Goal: Transaction & Acquisition: Purchase product/service

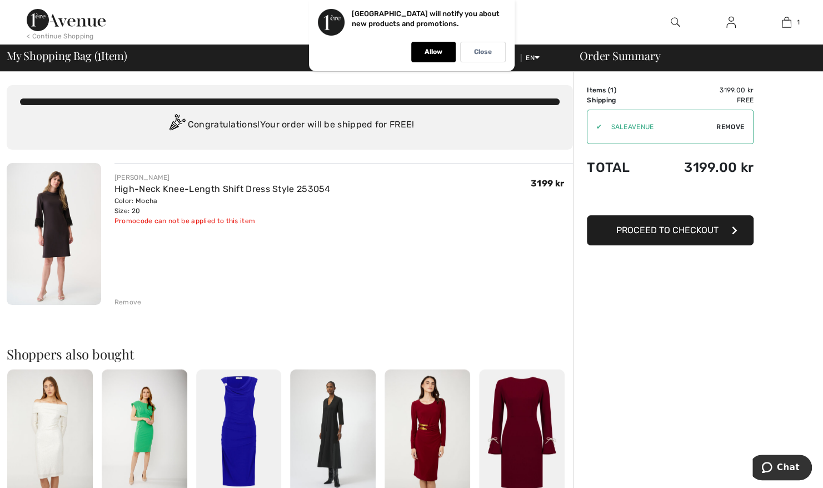
click at [673, 231] on span "Proceed to Checkout" at bounding box center [668, 230] width 102 height 11
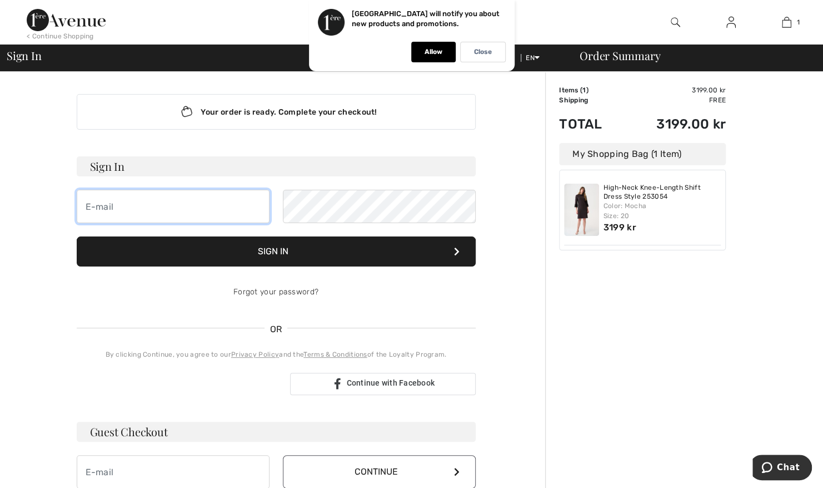
click at [202, 212] on input "email" at bounding box center [173, 206] width 193 height 33
type input "yvette.oldenstam@gmail.com"
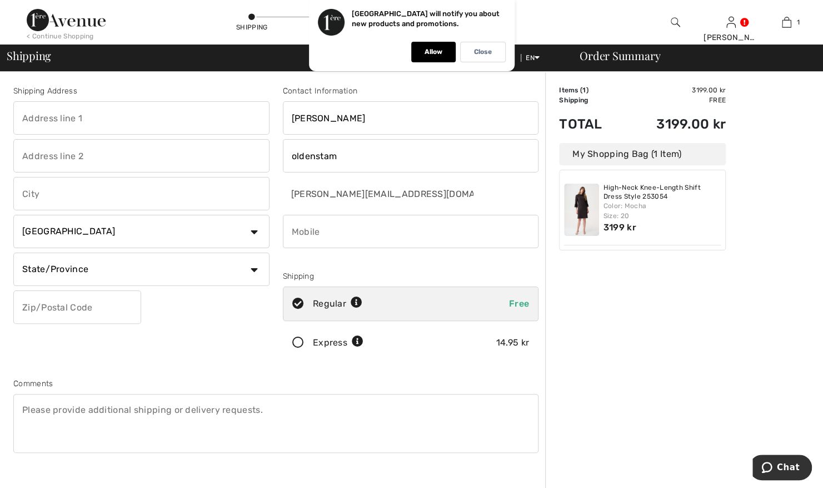
click at [256, 230] on select "Country Canada United States Afghanistan Aland Islands Albania Algeria American…" at bounding box center [141, 231] width 256 height 33
click at [250, 230] on select "Country Canada United States Afghanistan Aland Islands Albania Algeria American…" at bounding box center [141, 231] width 256 height 33
click at [161, 236] on select "Country Canada United States Afghanistan Aland Islands Albania Algeria American…" at bounding box center [141, 231] width 256 height 33
select select "SE"
click at [13, 215] on select "Country Canada United States Afghanistan Aland Islands Albania Algeria American…" at bounding box center [141, 231] width 256 height 33
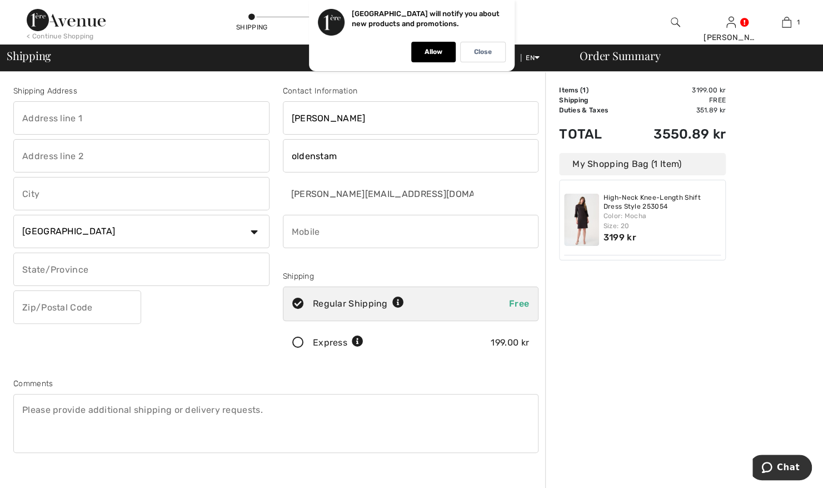
click at [217, 268] on input "text" at bounding box center [141, 268] width 256 height 33
type input "Gothenburg"
click at [106, 305] on input "text" at bounding box center [77, 306] width 128 height 33
type input "41131"
type input "Erik Dahlbergsgatan 27 B"
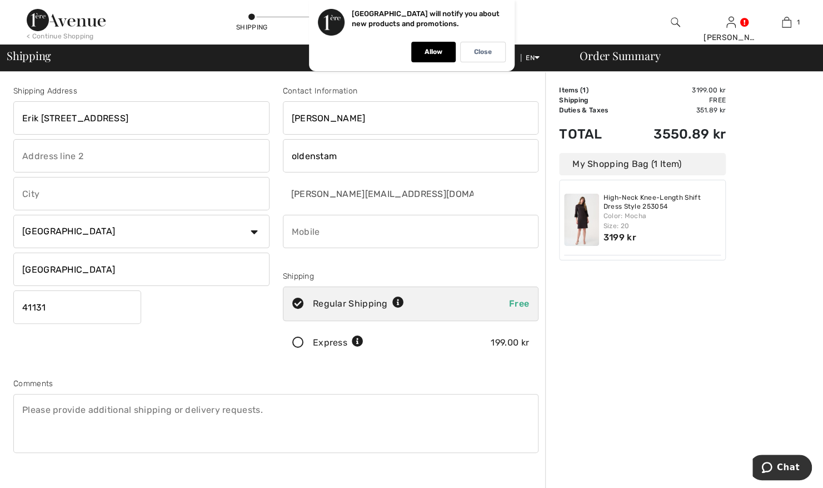
type input "Göteborg"
type input "0733203135"
type input "41131"
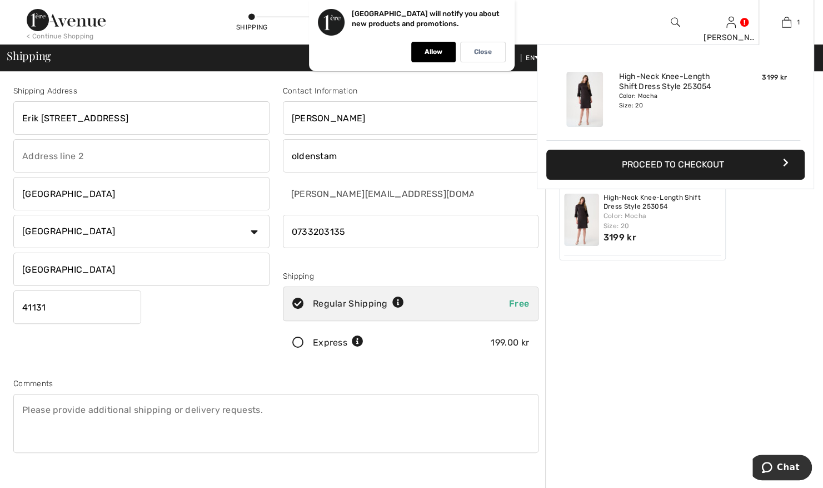
click at [667, 156] on button "Proceed to Checkout" at bounding box center [676, 165] width 259 height 30
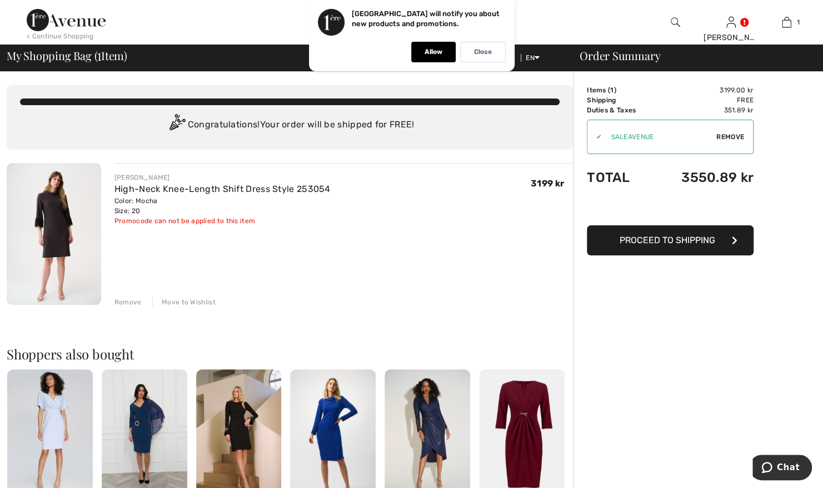
click at [712, 322] on div "Order Summary Details Items ( 1 ) 3199.00 kr Promo code 0.00 kr Shipping Free T…" at bounding box center [698, 416] width 250 height 688
click at [430, 51] on p "Allow" at bounding box center [434, 52] width 18 height 8
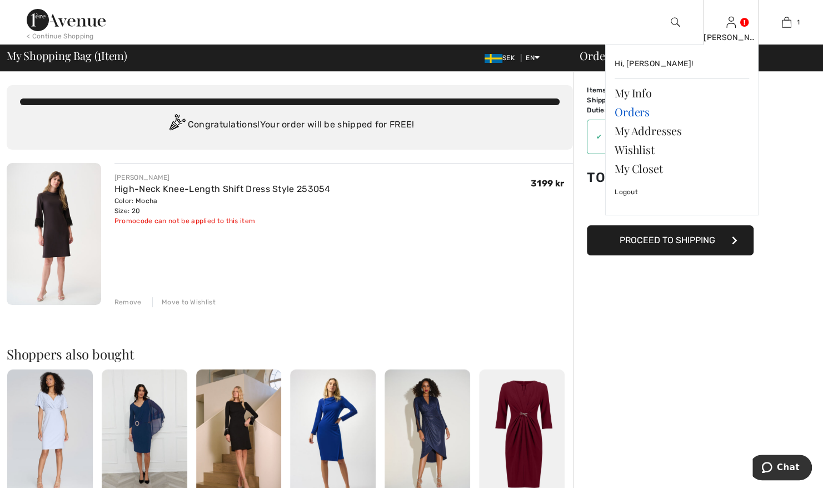
click at [647, 110] on link "Orders" at bounding box center [682, 111] width 135 height 19
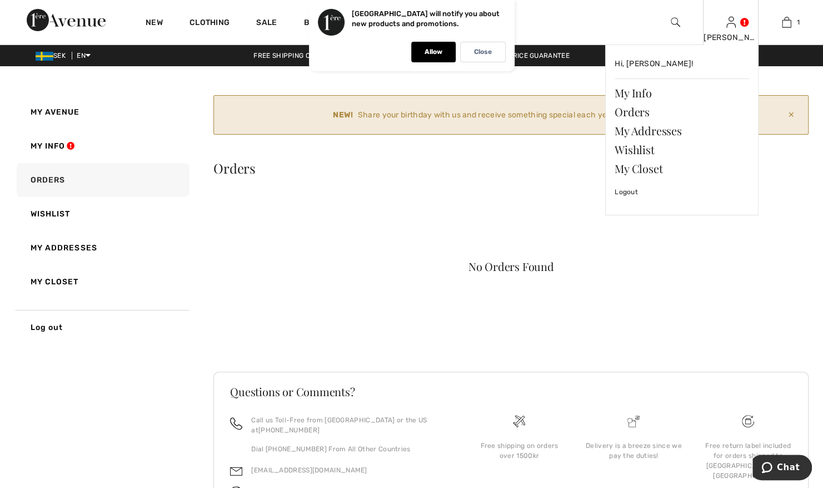
click at [733, 24] on img at bounding box center [731, 22] width 9 height 13
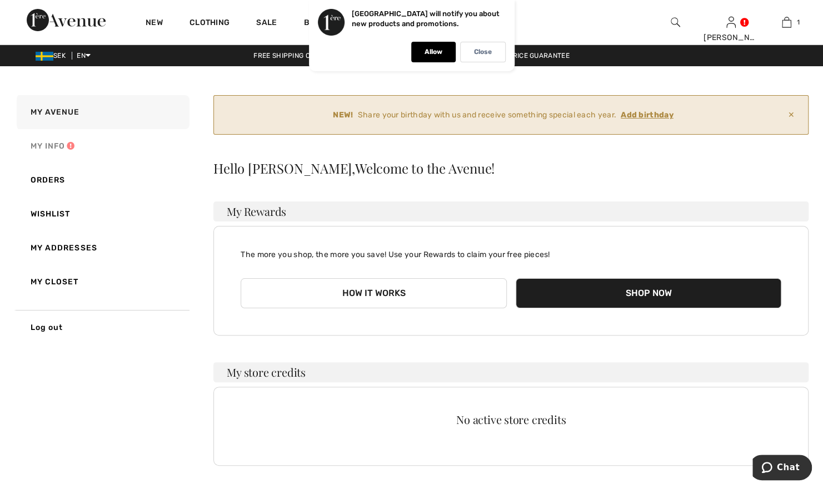
click at [66, 140] on link "My Info" at bounding box center [101, 146] width 175 height 34
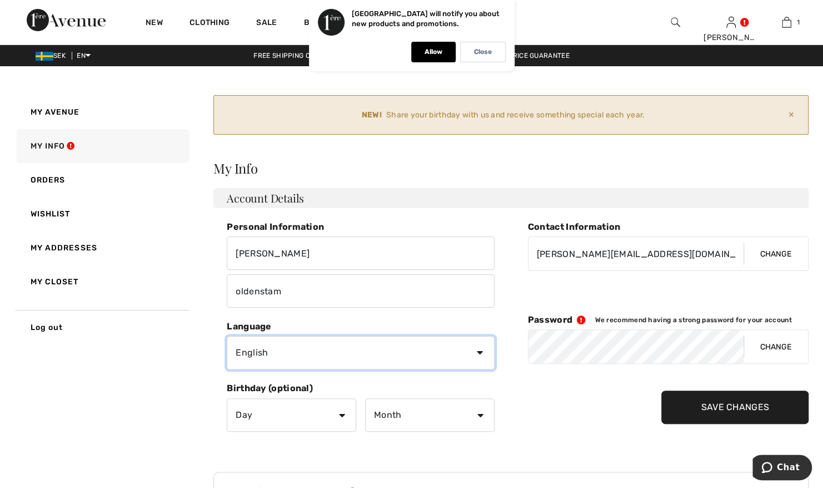
click at [480, 349] on select "English Français" at bounding box center [360, 352] width 267 height 33
click at [227, 336] on select "English Français" at bounding box center [360, 352] width 267 height 33
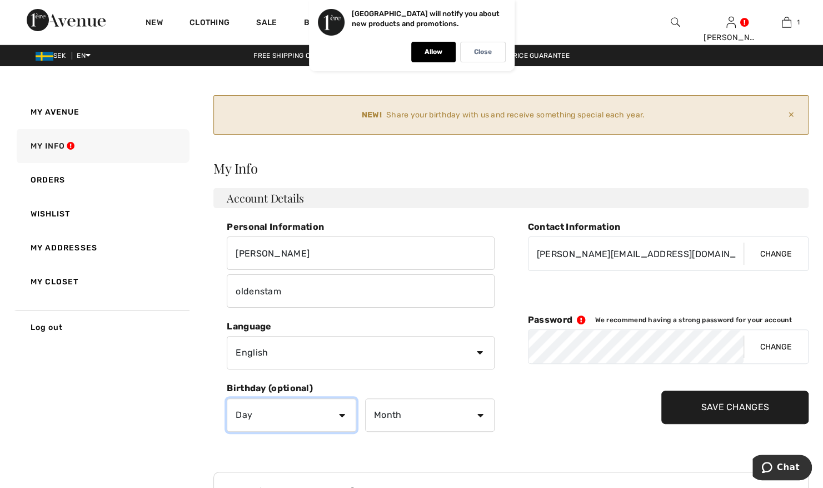
click at [339, 413] on select "Day 1 2 3 4 5 6 7 8 9 10 11 12 13 14 15 16 17 18 19 20 21 22 23 24 25 26 27 28 …" at bounding box center [292, 414] width 130 height 33
select select "21"
click at [227, 398] on select "Day 1 2 3 4 5 6 7 8 9 10 11 12 13 14 15 16 17 18 19 20 21 22 23 24 25 26 27 28 …" at bounding box center [292, 414] width 130 height 33
click at [425, 423] on select "Month January February March April May June July August September October Novem…" at bounding box center [430, 414] width 130 height 33
select select "7"
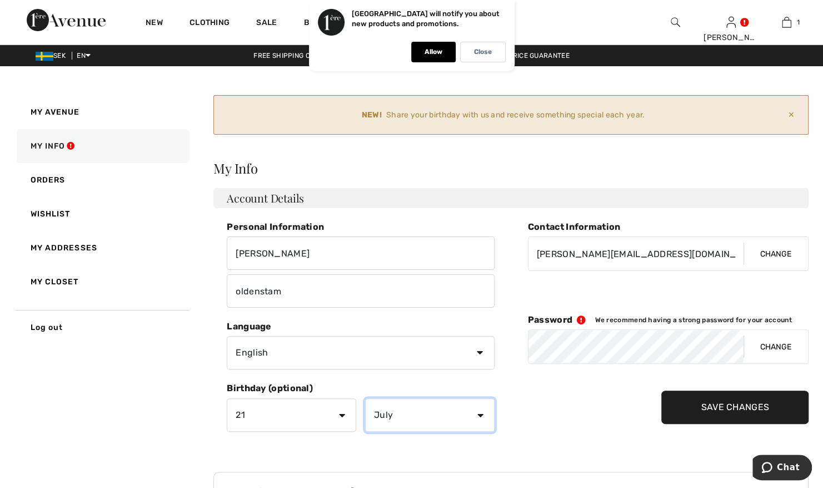
click at [365, 398] on select "Month January February March April May June July August September October Novem…" at bounding box center [430, 414] width 130 height 33
click at [602, 414] on div "Contact Information yvette.oldenstam@gmail.com Change Password We recommend hav…" at bounding box center [668, 333] width 281 height 224
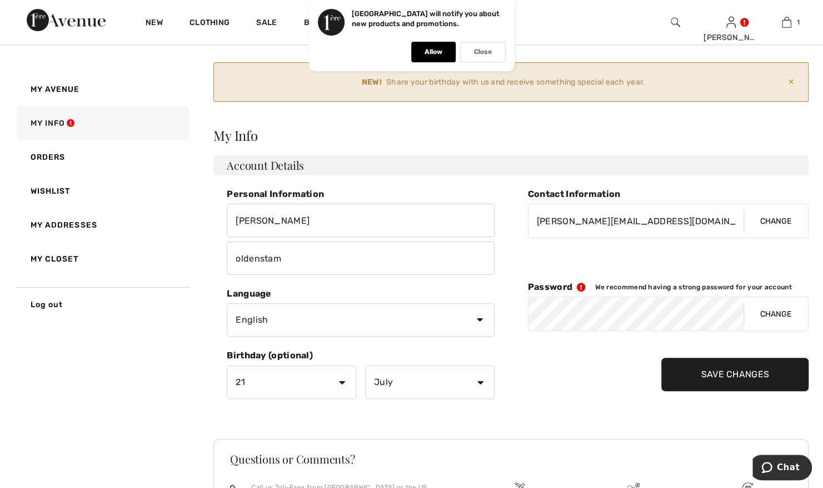
scroll to position [42, 0]
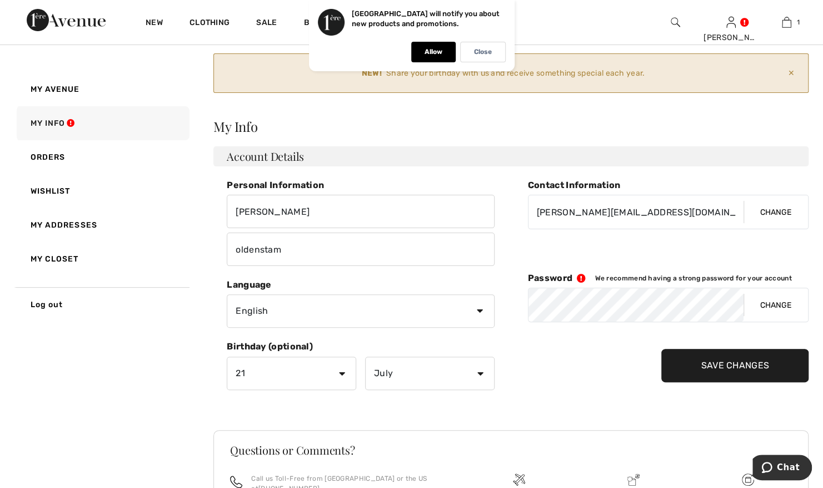
click at [579, 276] on icon at bounding box center [584, 278] width 22 height 9
click at [438, 46] on div "Allow" at bounding box center [433, 52] width 44 height 21
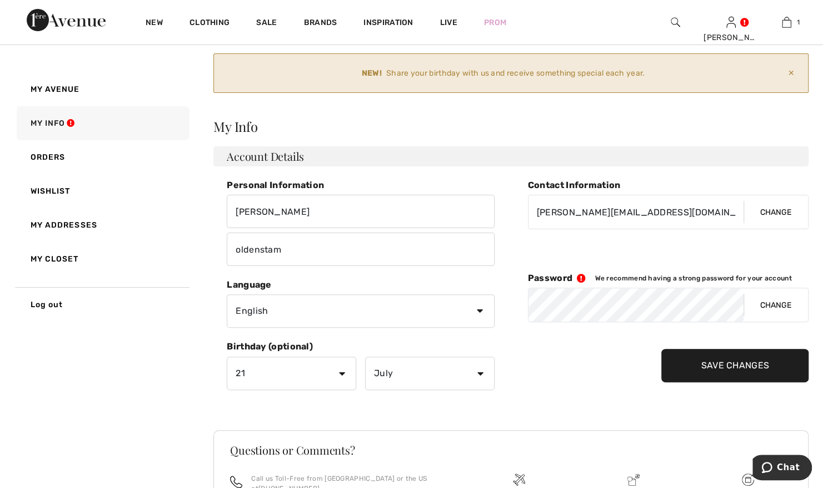
click at [514, 309] on div "Personal Information yvette oldenstam Contact Information yvette.oldenstam@gmai…" at bounding box center [511, 292] width 595 height 224
click at [516, 327] on div "Personal Information yvette oldenstam Contact Information yvette.oldenstam@gmai…" at bounding box center [511, 292] width 595 height 224
click at [763, 299] on button "Change" at bounding box center [776, 304] width 64 height 33
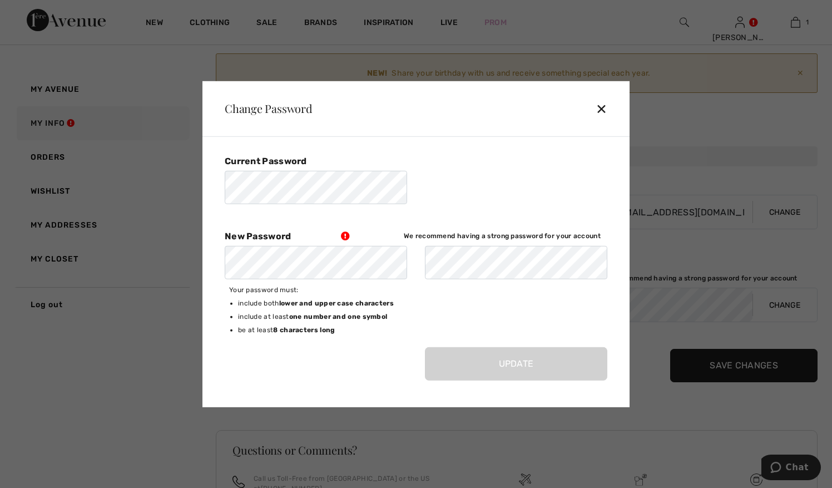
click at [596, 105] on div "✕" at bounding box center [605, 108] width 21 height 23
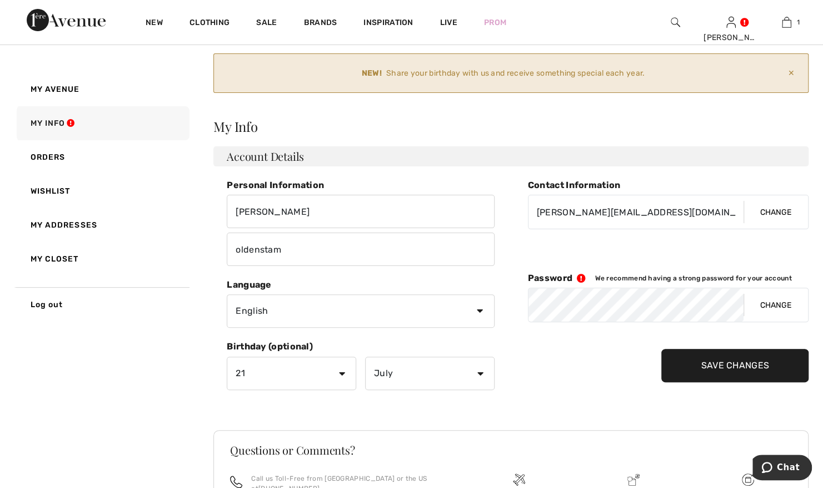
click at [509, 310] on div "Personal Information yvette oldenstam Contact Information yvette.oldenstam@gmai…" at bounding box center [511, 292] width 595 height 224
click at [594, 386] on div "Contact Information yvette.oldenstam@gmail.com Change Password We recommend hav…" at bounding box center [668, 292] width 281 height 224
click at [728, 360] on input "Save Changes" at bounding box center [735, 365] width 147 height 33
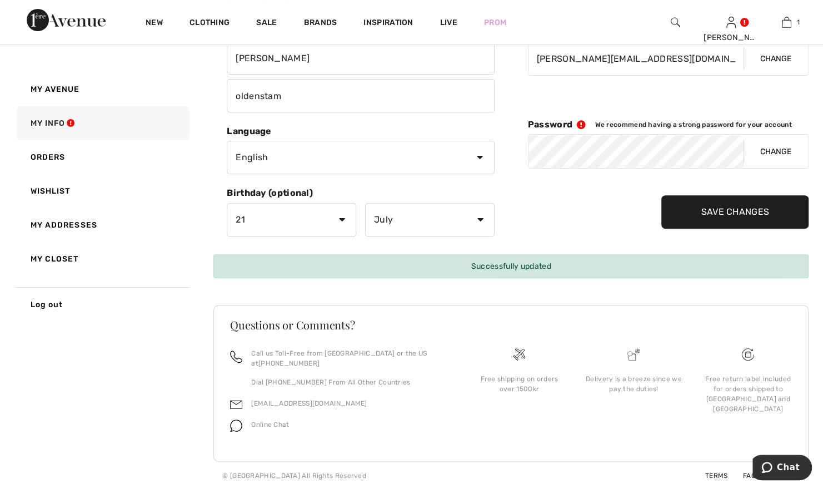
scroll to position [0, 0]
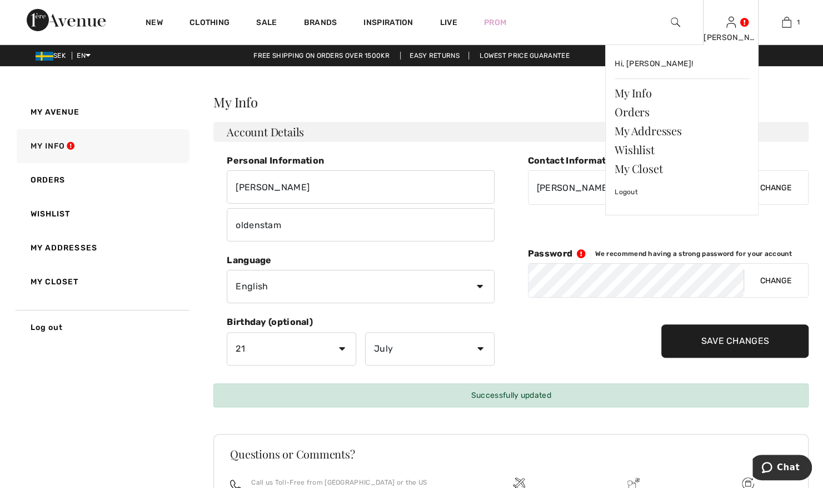
click at [737, 23] on div "yvette Hi, yvette! My Info Orders My Addresses Wishlist My Closet Logout" at bounding box center [731, 22] width 56 height 44
click at [631, 112] on link "Orders" at bounding box center [682, 111] width 135 height 19
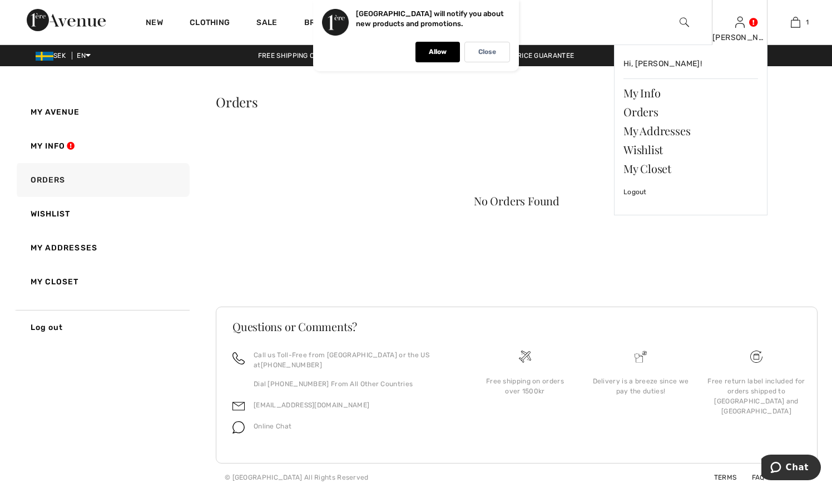
click at [744, 24] on link at bounding box center [739, 22] width 9 height 11
click at [746, 28] on div "yvette Hi, yvette! My Info Orders My Addresses Wishlist My Closet Logout" at bounding box center [740, 22] width 56 height 44
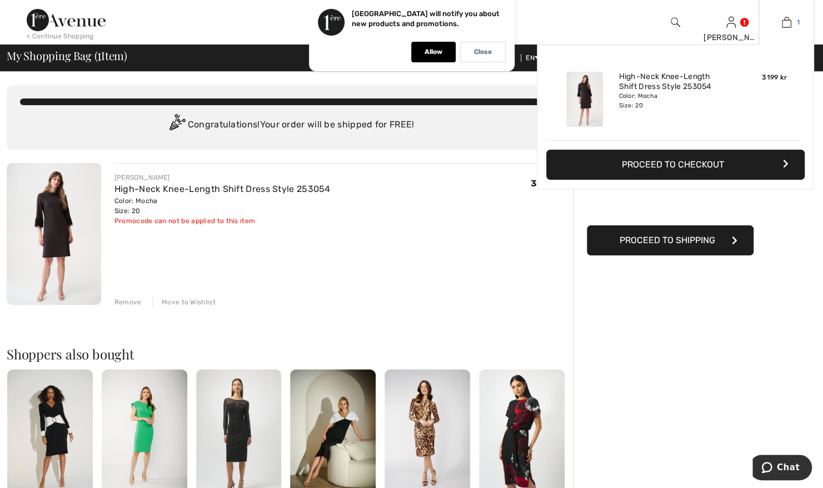
click at [793, 23] on link "1" at bounding box center [787, 22] width 54 height 13
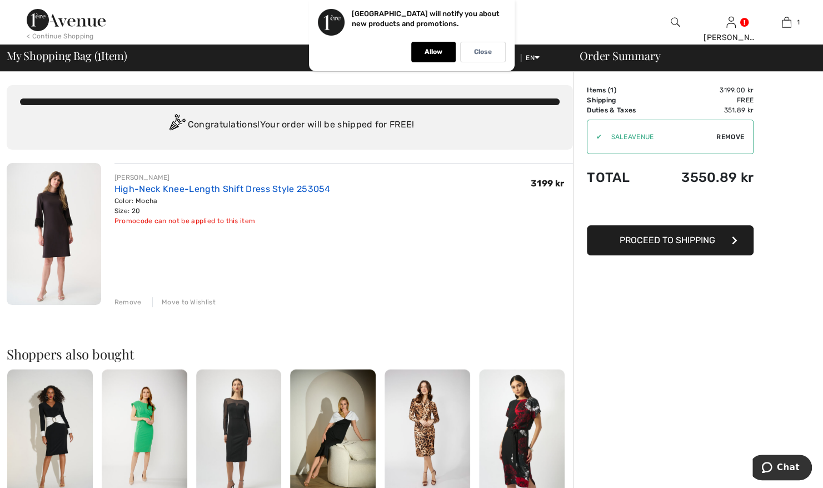
click at [146, 186] on link "High-Neck Knee-Length Shift Dress Style 253054" at bounding box center [223, 188] width 216 height 11
click at [73, 231] on img at bounding box center [54, 234] width 95 height 142
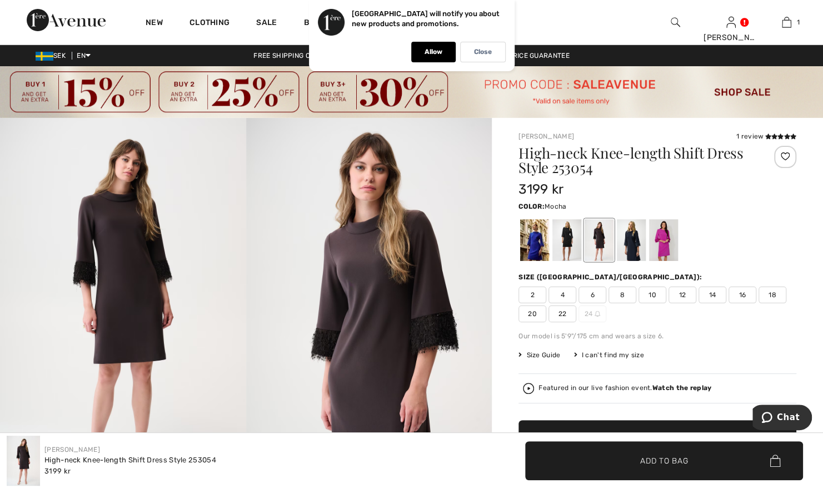
click at [442, 281] on img at bounding box center [369, 302] width 246 height 369
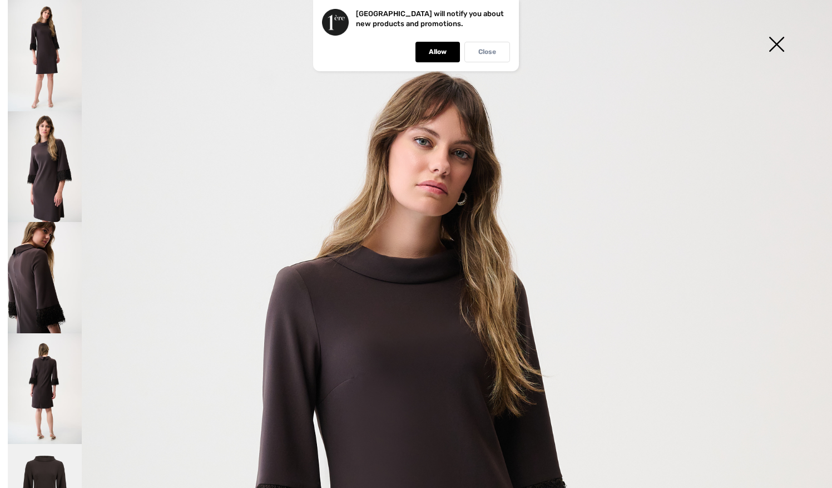
click at [492, 51] on p "Close" at bounding box center [487, 52] width 18 height 8
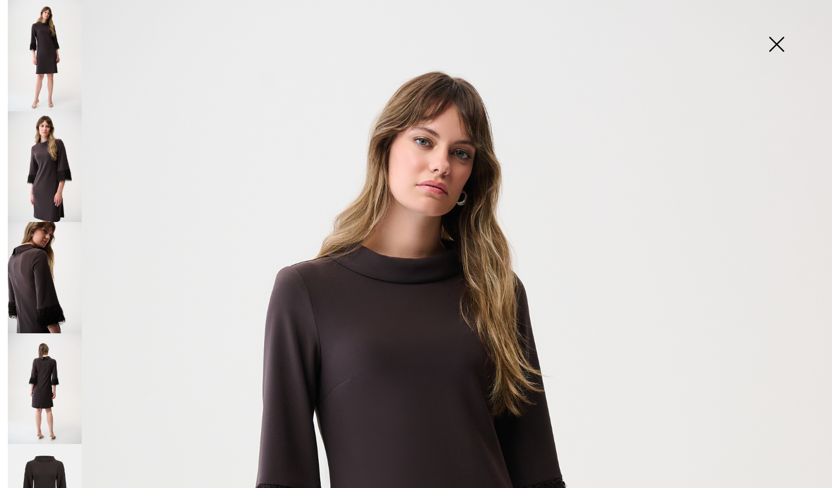
click at [0, 180] on html "We value your privacy We use cookies to enhance your browsing experience, serve…" at bounding box center [416, 244] width 832 height 488
click at [22, 257] on img at bounding box center [45, 277] width 74 height 111
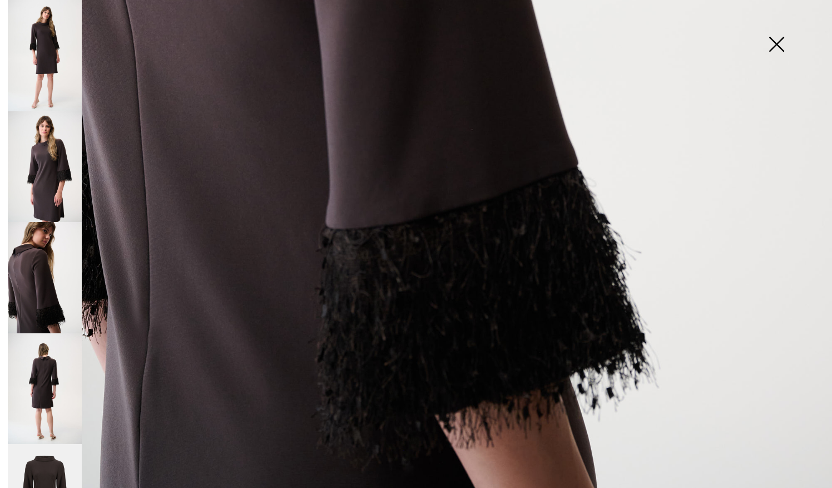
scroll to position [518, 0]
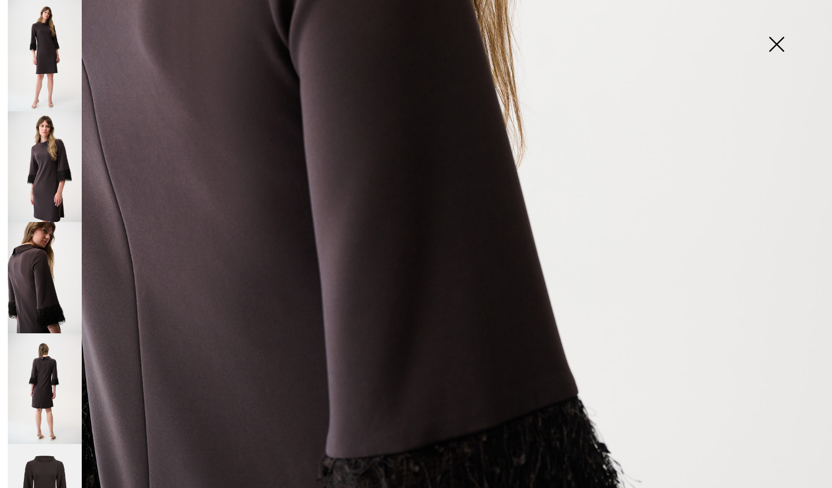
click at [54, 369] on img at bounding box center [45, 388] width 74 height 111
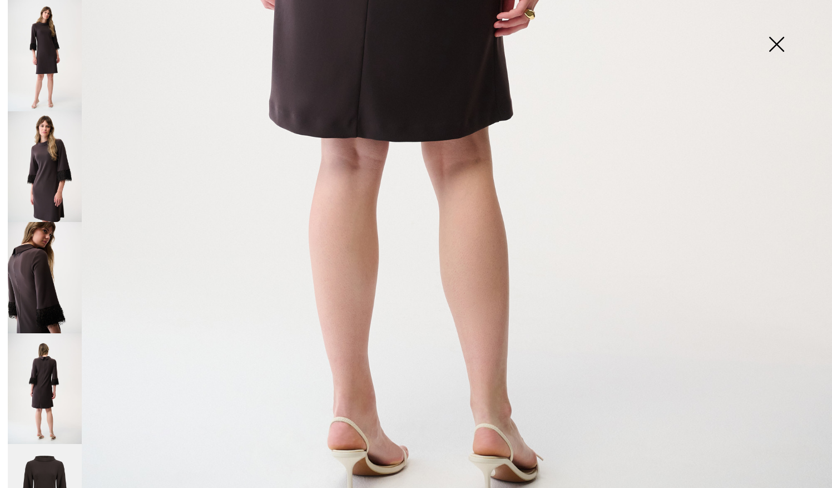
scroll to position [716, 0]
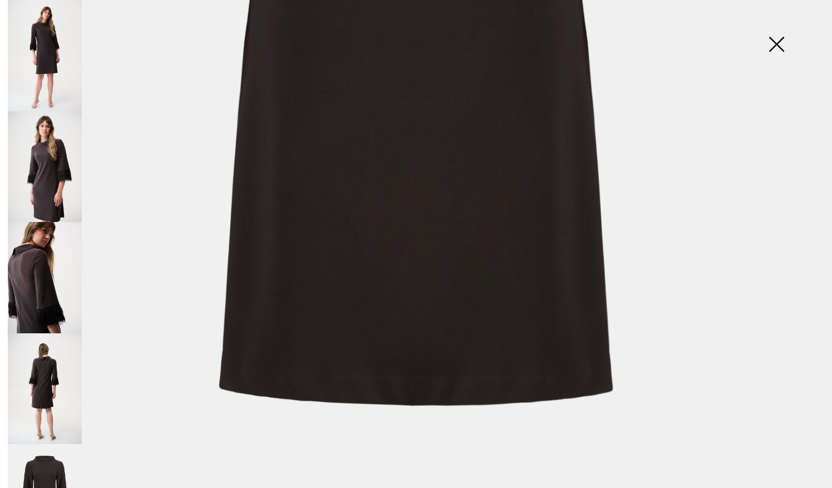
click at [771, 49] on img at bounding box center [776, 45] width 56 height 57
